Goal: Task Accomplishment & Management: Use online tool/utility

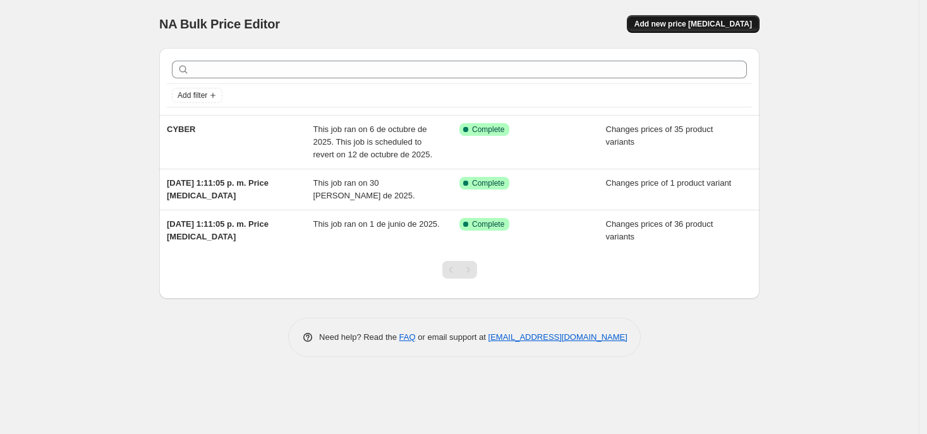
click at [686, 21] on span "Add new price [MEDICAL_DATA]" at bounding box center [694, 24] width 118 height 10
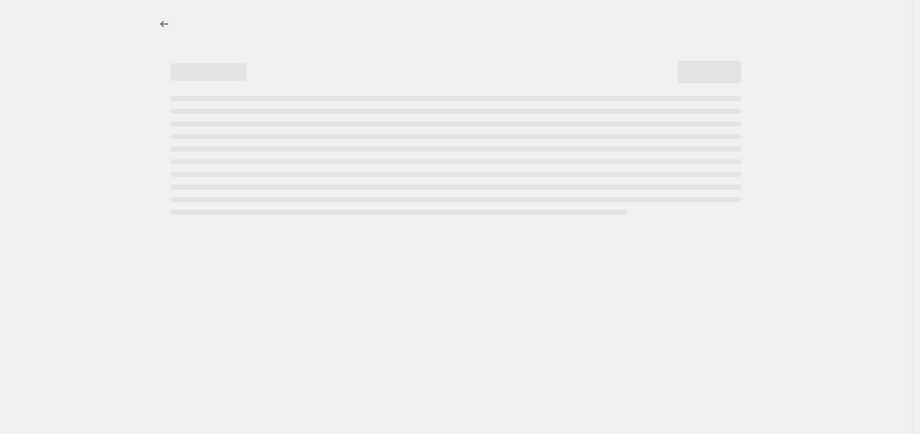
select select "percentage"
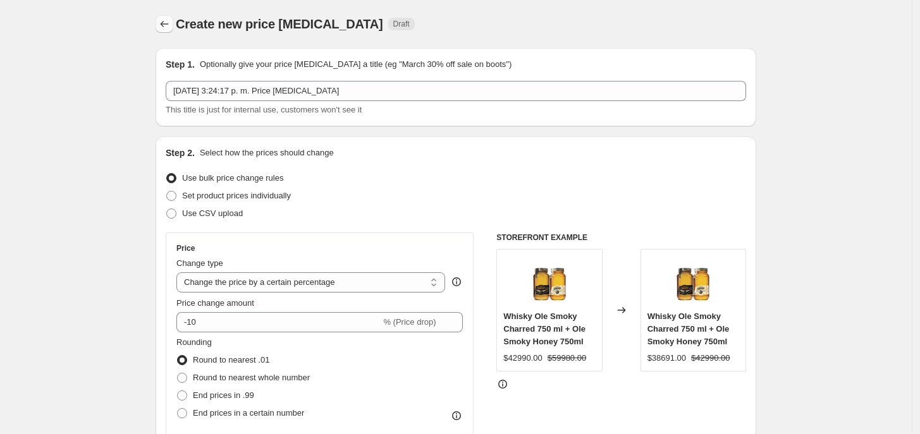
click at [162, 23] on icon "Price change jobs" at bounding box center [164, 24] width 13 height 13
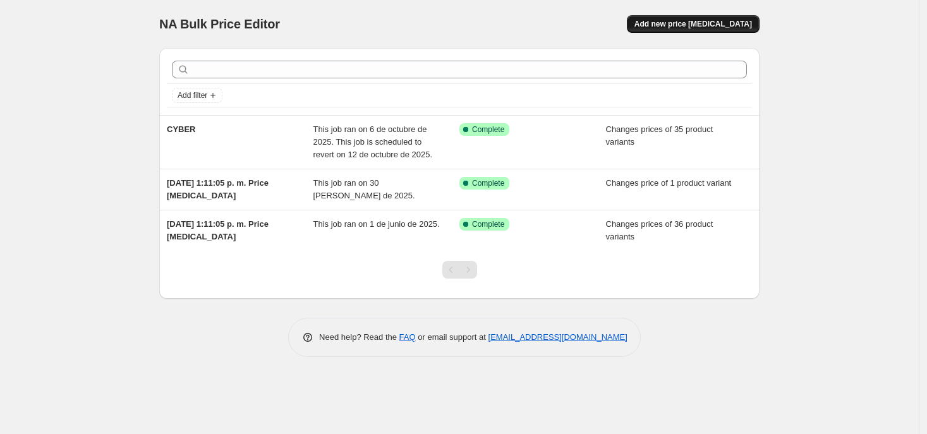
click at [659, 25] on button "Add new price [MEDICAL_DATA]" at bounding box center [693, 24] width 133 height 18
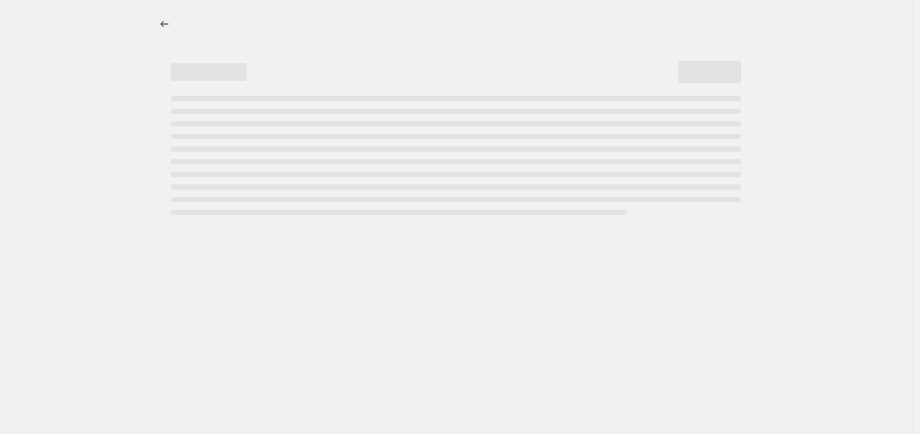
select select "percentage"
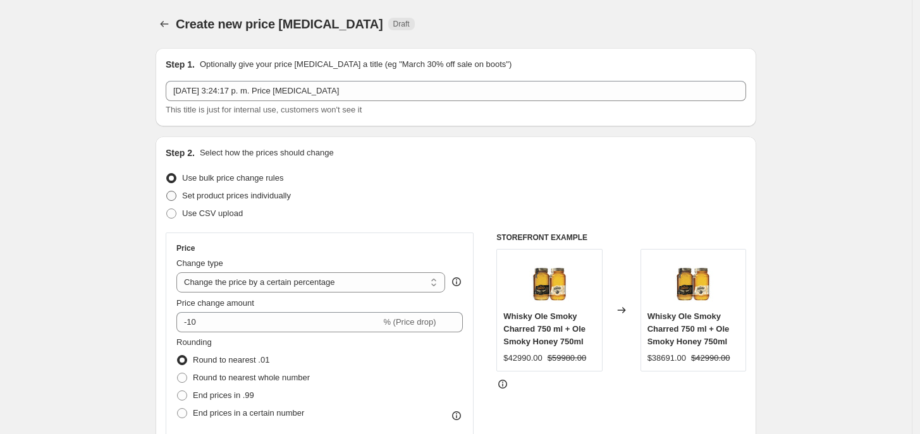
click at [238, 199] on span "Set product prices individually" at bounding box center [236, 195] width 109 height 9
click at [167, 192] on input "Set product prices individually" at bounding box center [166, 191] width 1 height 1
radio input "true"
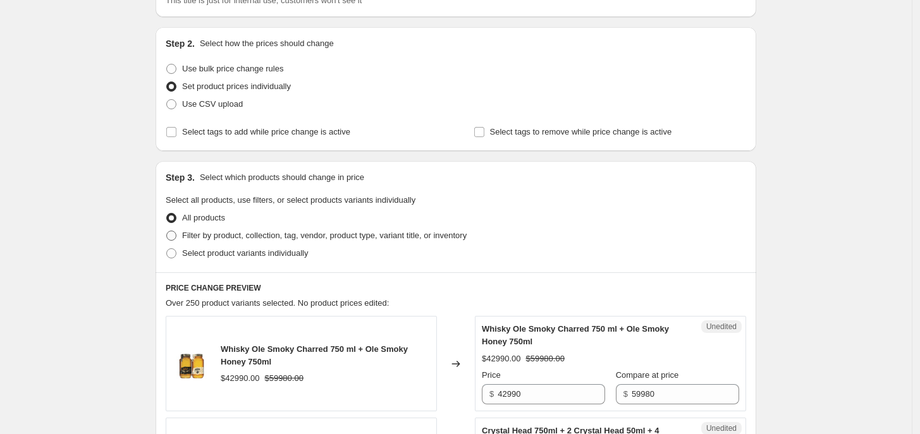
scroll to position [158, 0]
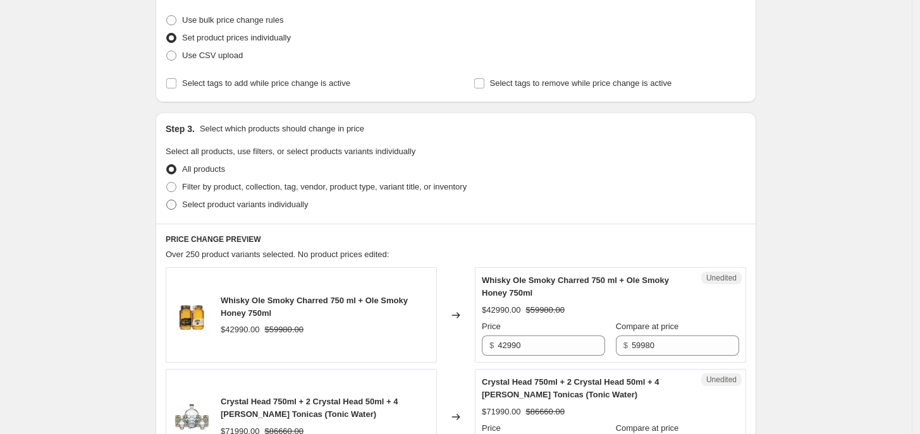
click at [234, 209] on span "Select product variants individually" at bounding box center [245, 204] width 126 height 9
click at [167, 200] on input "Select product variants individually" at bounding box center [166, 200] width 1 height 1
radio input "true"
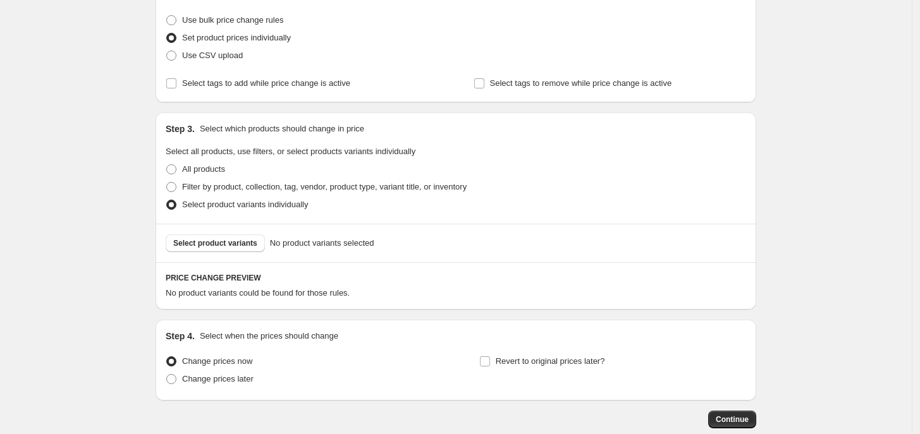
scroll to position [229, 0]
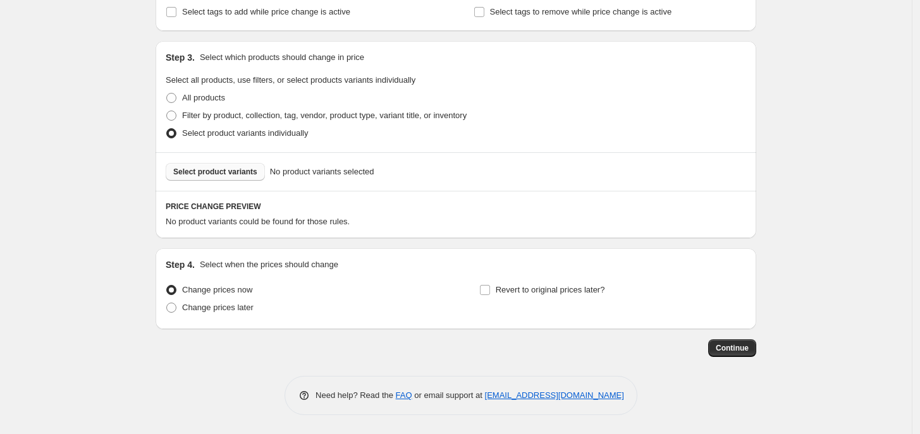
click at [198, 173] on span "Select product variants" at bounding box center [215, 172] width 84 height 10
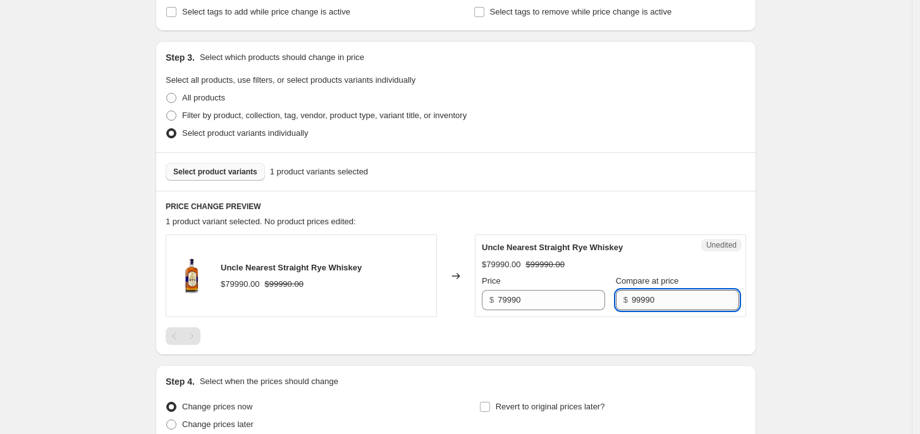
click at [651, 305] on input "99990" at bounding box center [685, 300] width 107 height 20
drag, startPoint x: 651, startPoint y: 305, endPoint x: 633, endPoint y: 315, distance: 20.9
click at [652, 305] on input "99990" at bounding box center [685, 300] width 107 height 20
click at [568, 291] on input "79990" at bounding box center [551, 300] width 107 height 20
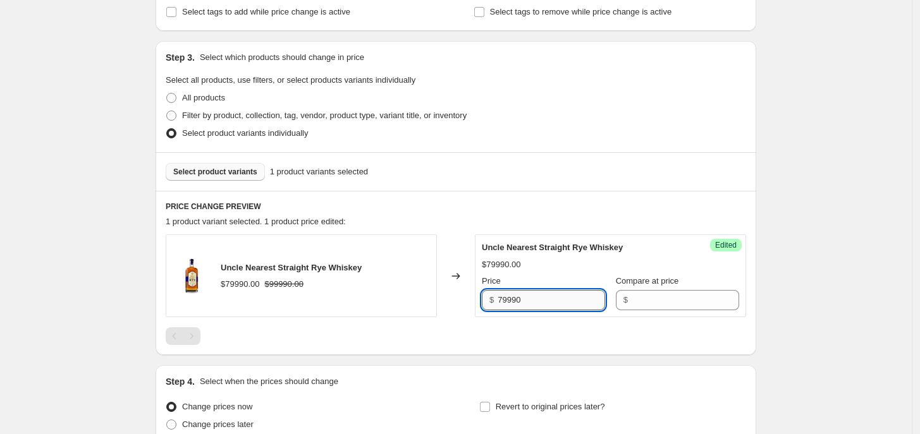
click at [568, 291] on input "79990" at bounding box center [551, 300] width 107 height 20
type input "99990"
click at [765, 252] on div "Create new price [MEDICAL_DATA]. This page is ready Create new price [MEDICAL_D…" at bounding box center [455, 161] width 631 height 781
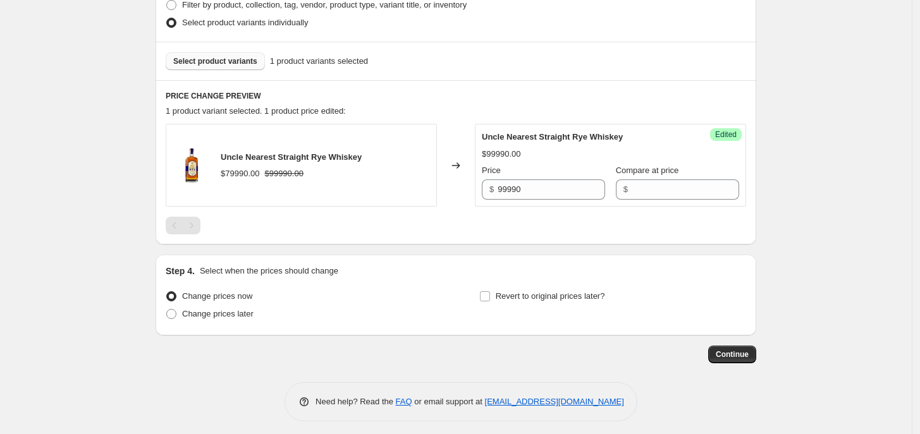
scroll to position [346, 0]
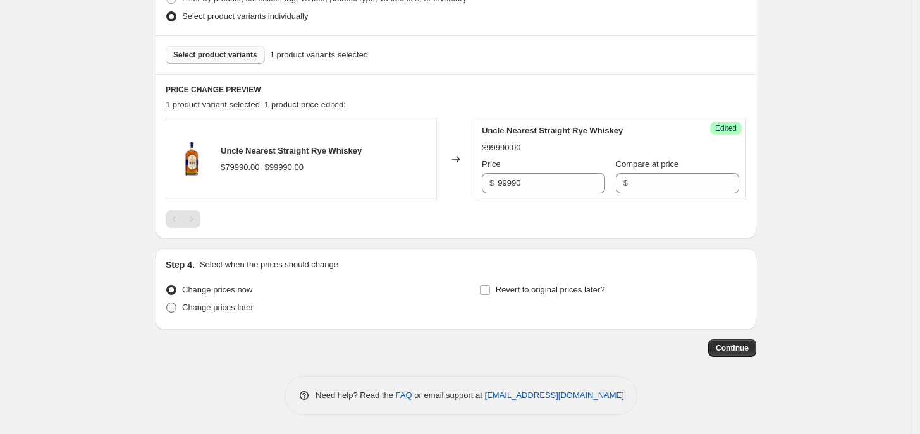
click at [237, 307] on span "Change prices later" at bounding box center [217, 307] width 71 height 9
click at [167, 303] on input "Change prices later" at bounding box center [166, 303] width 1 height 1
radio input "true"
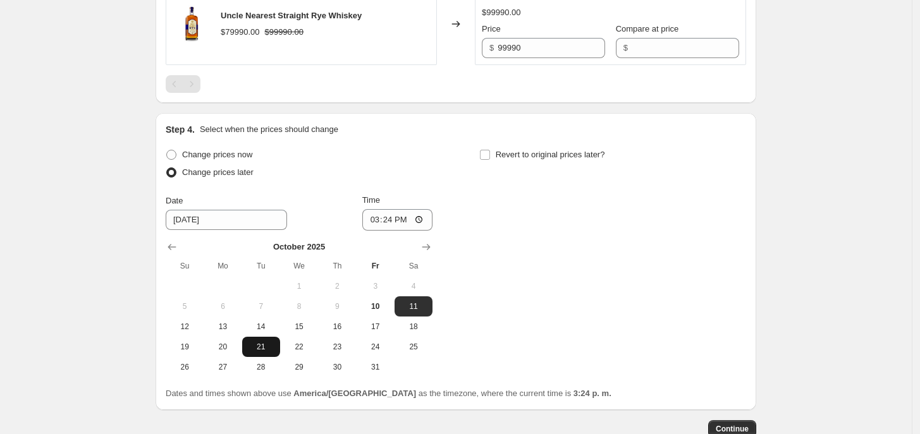
scroll to position [504, 0]
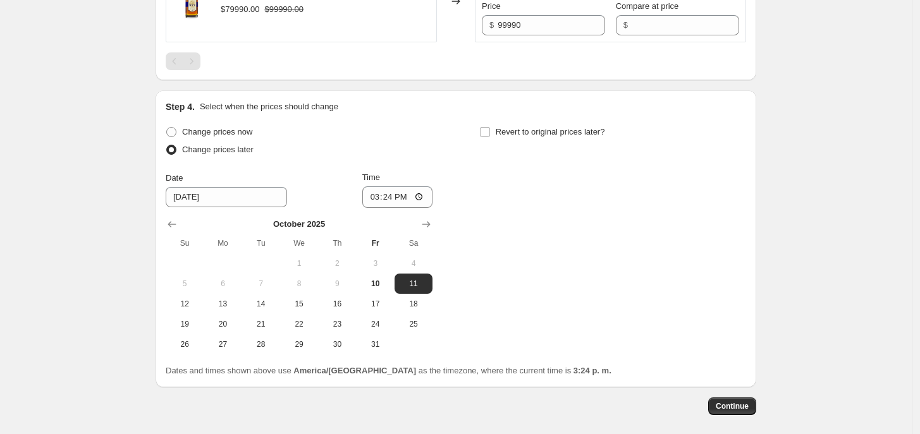
click at [537, 241] on div "Change prices now Change prices later Date [DATE] Time 15:[DATE] Mo Tu We Th Fr…" at bounding box center [456, 238] width 580 height 231
click at [746, 405] on span "Continue" at bounding box center [732, 406] width 33 height 10
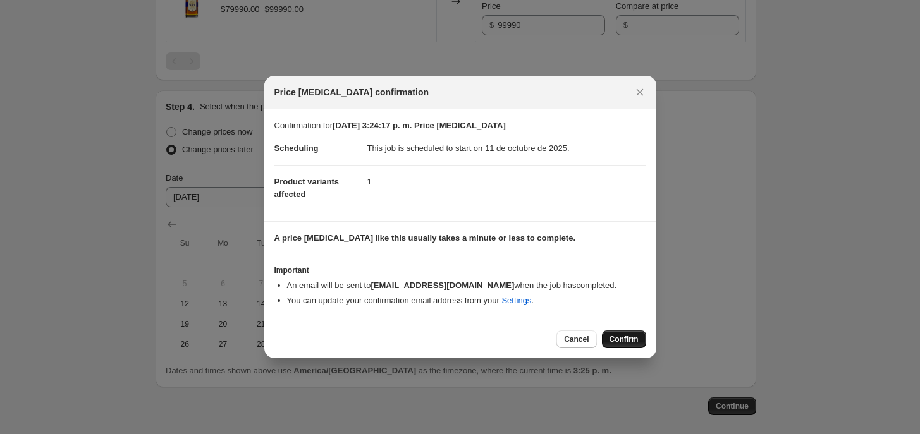
click at [613, 341] on span "Confirm" at bounding box center [623, 339] width 29 height 10
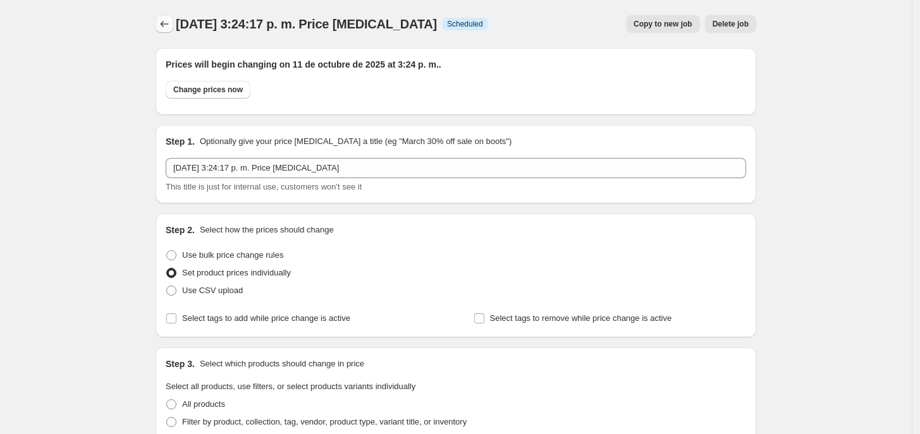
click at [176, 29] on div at bounding box center [166, 24] width 20 height 18
click at [171, 25] on icon "Price change jobs" at bounding box center [164, 24] width 13 height 13
